Goal: Information Seeking & Learning: Find specific fact

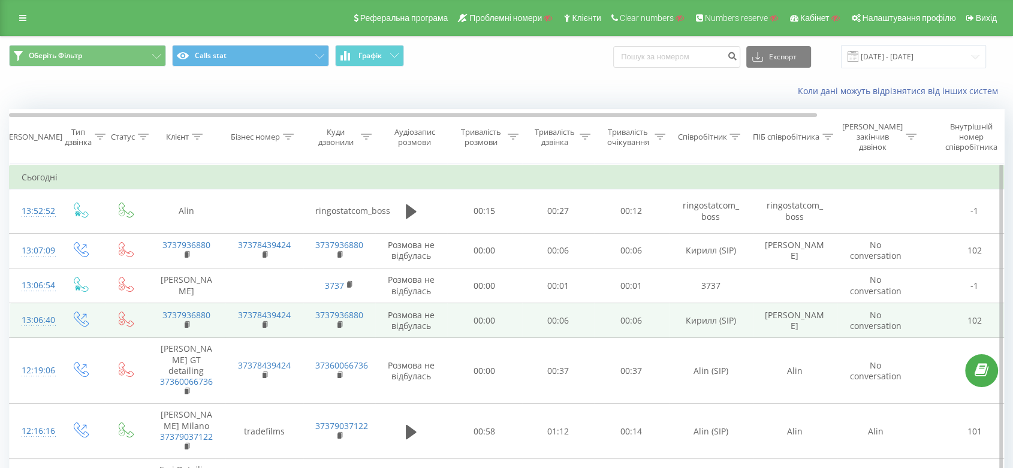
scroll to position [67, 0]
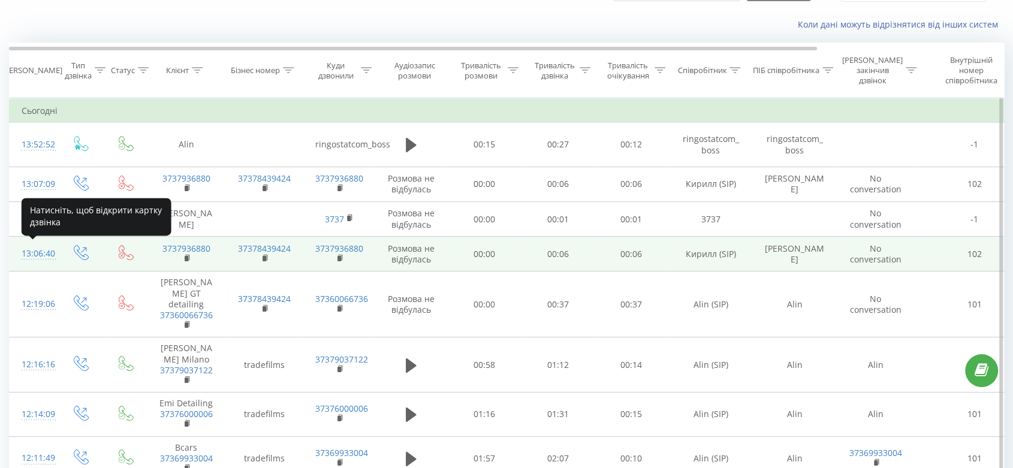
click at [29, 252] on div "13:06:40" at bounding box center [34, 253] width 24 height 23
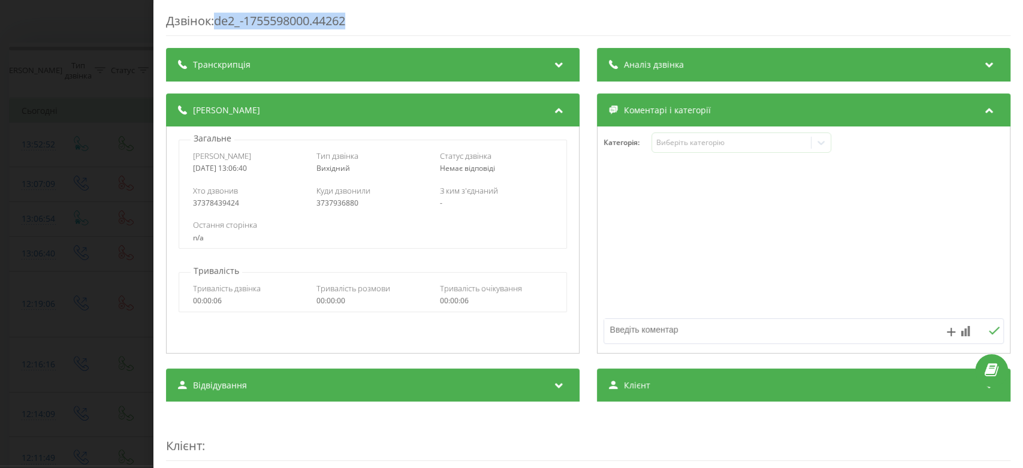
drag, startPoint x: 361, startPoint y: 23, endPoint x: 221, endPoint y: 32, distance: 140.5
click at [221, 32] on div "Дзвінок : de2_-1755598000.44262" at bounding box center [588, 24] width 844 height 23
copy div "de2_-1755598000.44262"
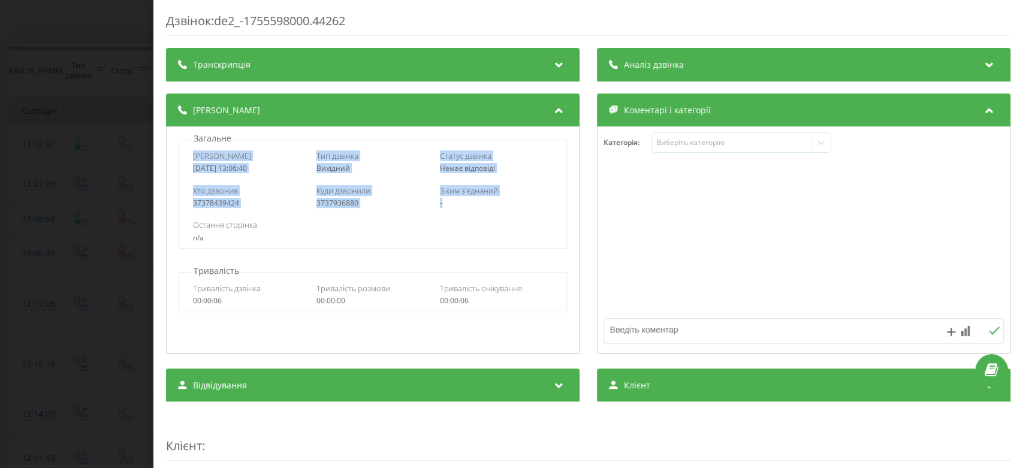
drag, startPoint x: 189, startPoint y: 154, endPoint x: 476, endPoint y: 205, distance: 290.9
click at [476, 205] on div "Дата дзвінка 2025-08-19 13:06:40 Тип дзвінка Вихідний Статус дзвінка Немає відп…" at bounding box center [373, 194] width 388 height 109
copy div "Дата дзвінка 2025-08-19 13:06:40 Тип дзвінка Вихідний Статус дзвінка Немає відп…"
click at [0, 188] on div "Дзвінок : de2_-1755598000.44262 Транскрипція Для AI-аналізу майбутніх дзвінків …" at bounding box center [511, 234] width 1023 height 468
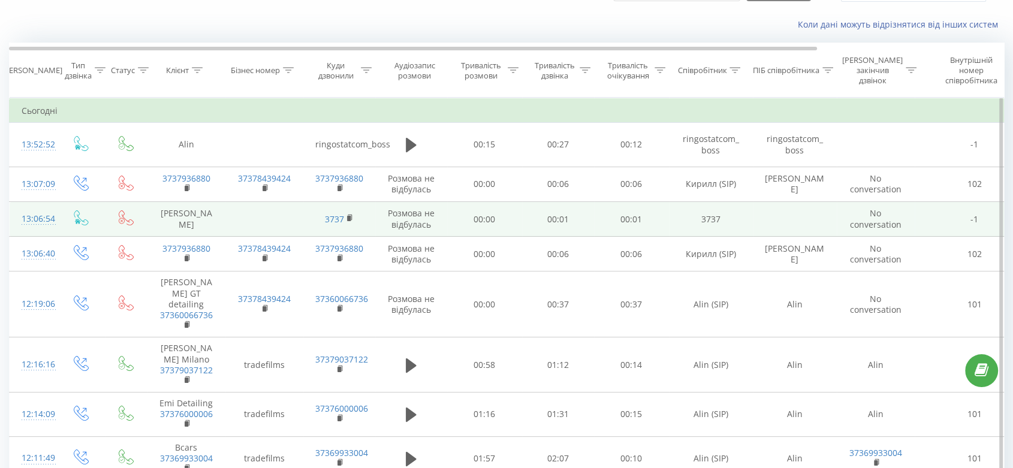
click at [35, 219] on div "13:06:54" at bounding box center [34, 218] width 24 height 23
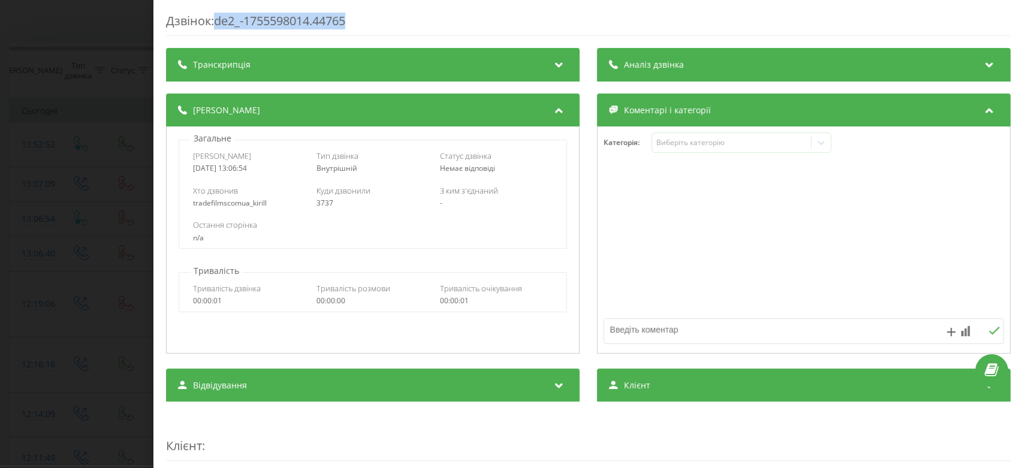
drag, startPoint x: 220, startPoint y: 19, endPoint x: 383, endPoint y: 17, distance: 163.0
click at [383, 17] on div "Дзвінок : de2_-1755598014.44765" at bounding box center [588, 24] width 844 height 23
copy div "de2_-1755598014.44765"
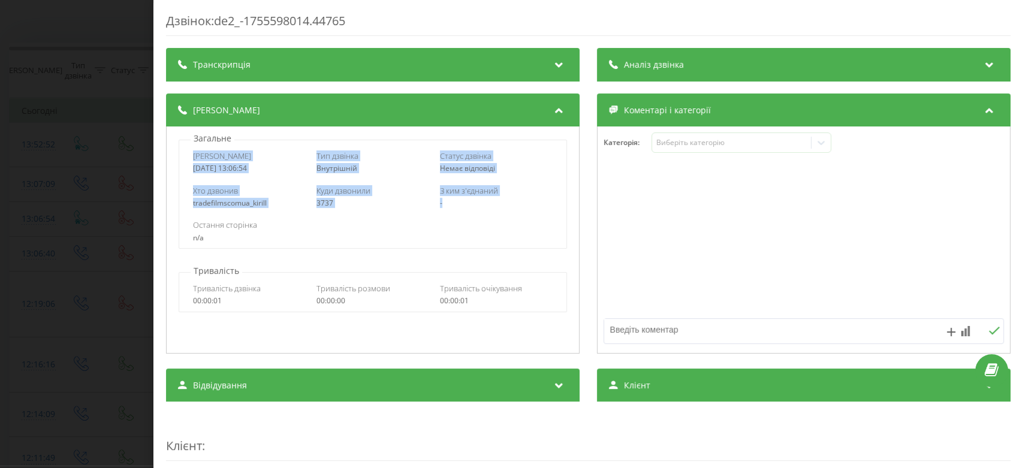
drag, startPoint x: 211, startPoint y: 155, endPoint x: 484, endPoint y: 198, distance: 276.6
click at [484, 198] on div "Дата дзвінка 2025-08-19 13:06:54 Тип дзвінка Внутрішній Статус дзвінка Немає ві…" at bounding box center [373, 194] width 388 height 109
copy div "Дата дзвінка 2025-08-19 13:06:54 Тип дзвінка Внутрішній Статус дзвінка Немає ві…"
click at [0, 238] on div "Дзвінок : de2_-1755598014.44765 Транскрипція Для AI-аналізу майбутніх дзвінків …" at bounding box center [511, 234] width 1023 height 468
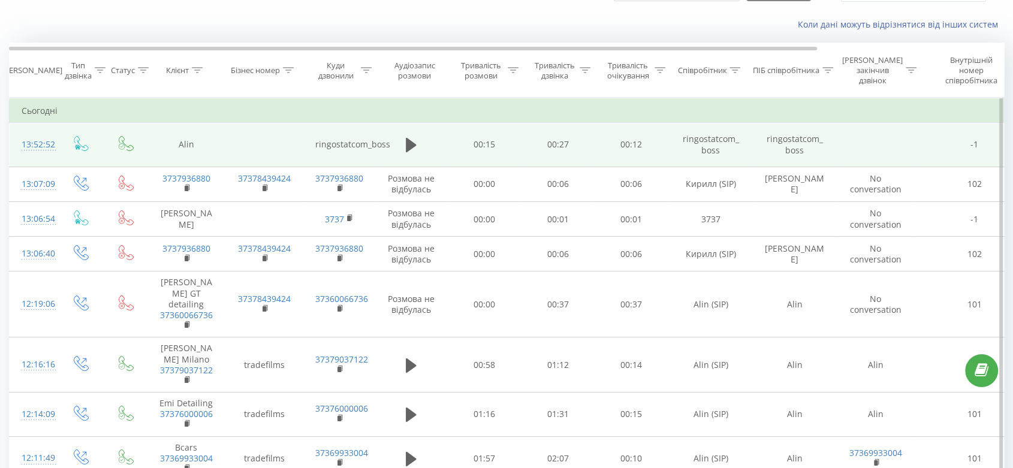
click at [29, 140] on div "13:52:52" at bounding box center [34, 144] width 24 height 23
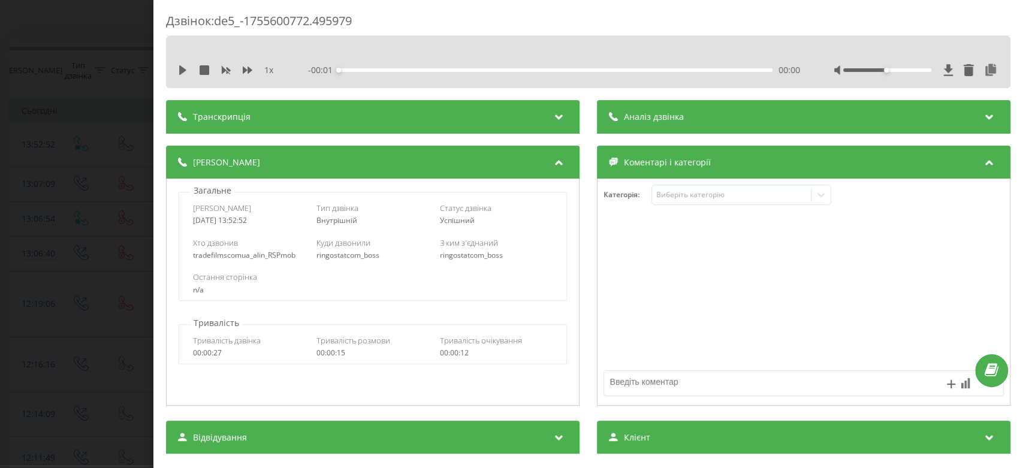
click at [0, 192] on div "Дзвінок : de5_-1755600772.495979 1 x - 00:01 00:00 00:00 Транскрипція Для AI-ан…" at bounding box center [511, 234] width 1023 height 468
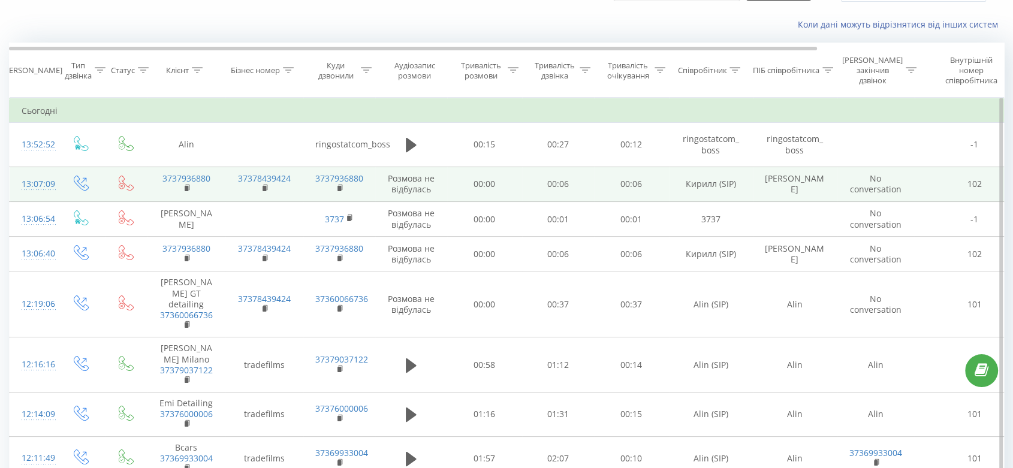
click at [26, 181] on div "13:07:09" at bounding box center [34, 184] width 24 height 23
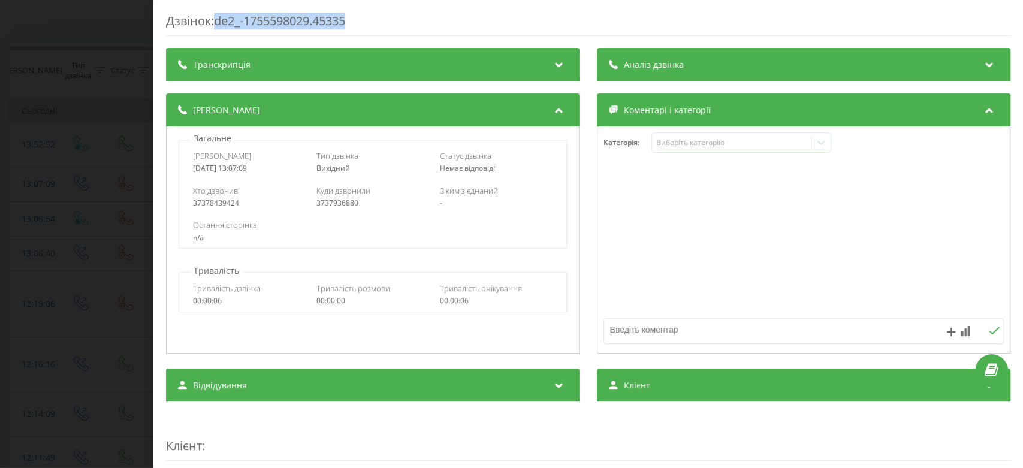
drag, startPoint x: 216, startPoint y: 21, endPoint x: 388, endPoint y: 14, distance: 171.5
click at [388, 14] on div "Дзвінок : de2_-1755598029.45335" at bounding box center [588, 24] width 844 height 23
copy div "de2_-1755598029.45335"
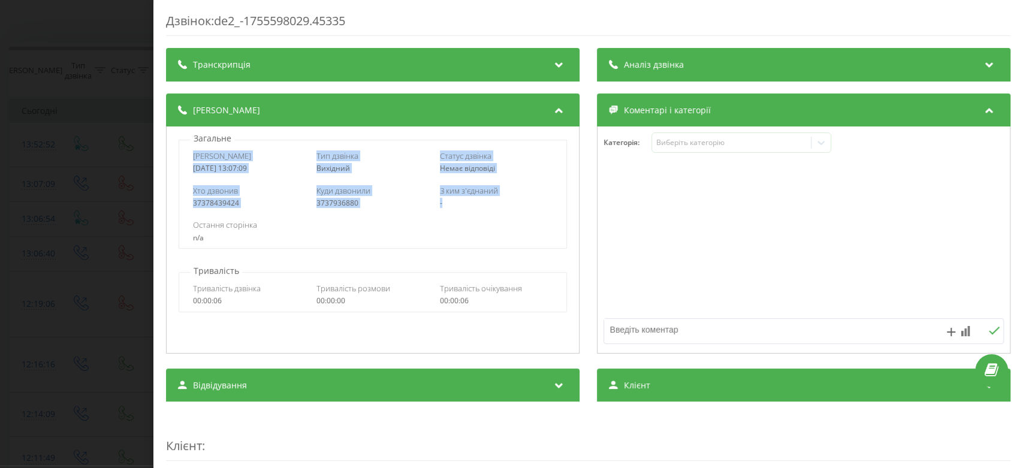
drag, startPoint x: 191, startPoint y: 150, endPoint x: 524, endPoint y: 200, distance: 336.8
click at [524, 200] on div "Дата дзвінка 2025-08-19 13:07:09 Тип дзвінка Вихідний Статус дзвінка Немає відп…" at bounding box center [373, 194] width 388 height 109
copy div "Дата дзвінка 2025-08-19 13:07:09 Тип дзвінка Вихідний Статус дзвінка Немає відп…"
click at [0, 165] on div "Дзвінок : de2_-1755598029.45335 Транскрипція Для AI-аналізу майбутніх дзвінків …" at bounding box center [511, 234] width 1023 height 468
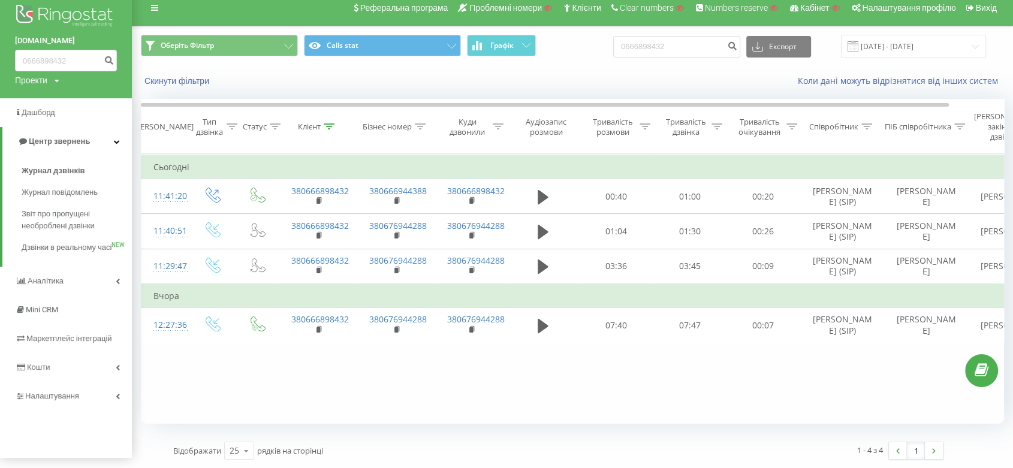
click at [37, 8] on img at bounding box center [66, 17] width 102 height 30
